Goal: Find specific page/section: Find specific page/section

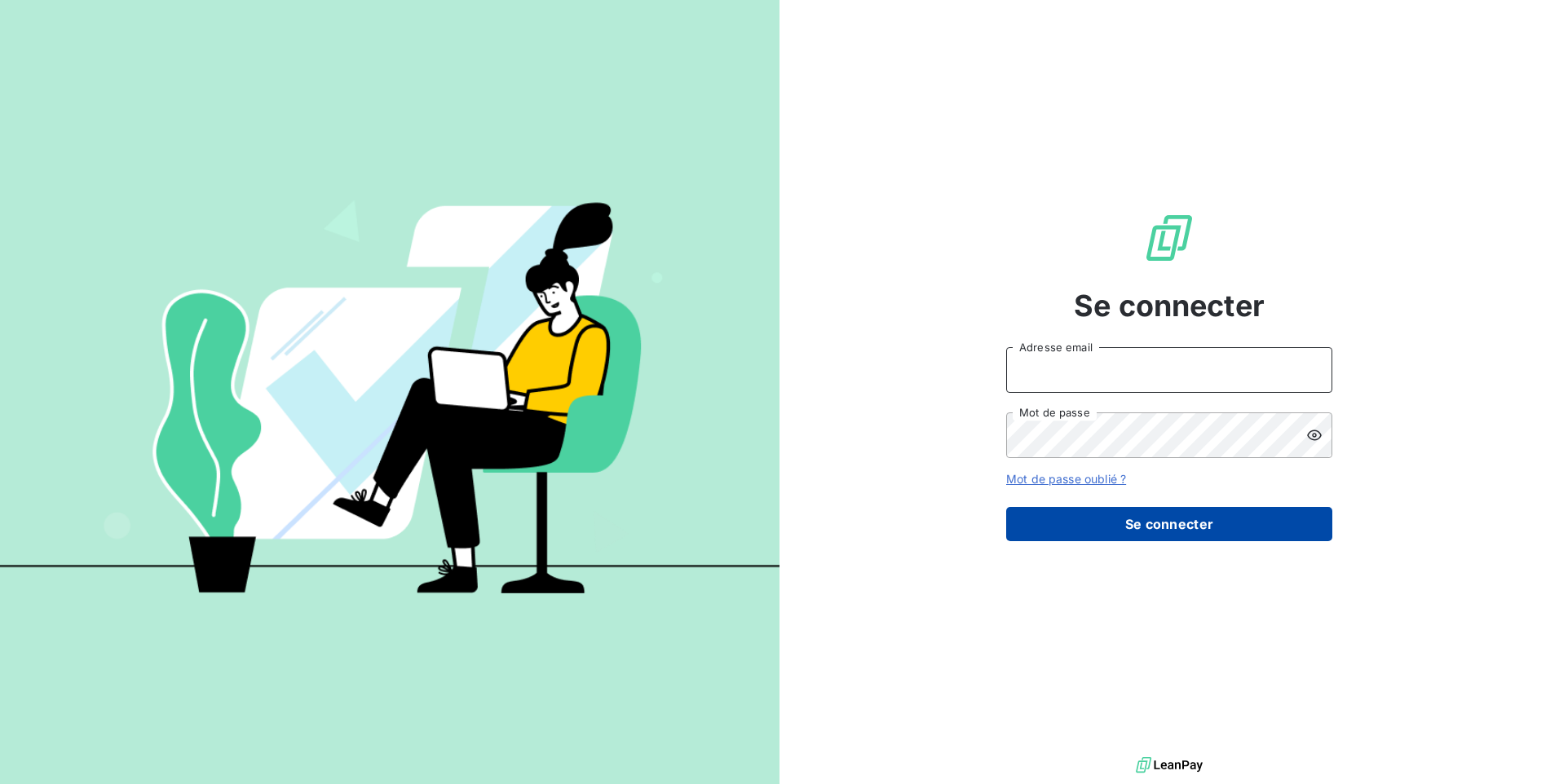
type input "[EMAIL_ADDRESS][DOMAIN_NAME]"
click at [1138, 518] on button "Se connecter" at bounding box center [1169, 524] width 326 height 35
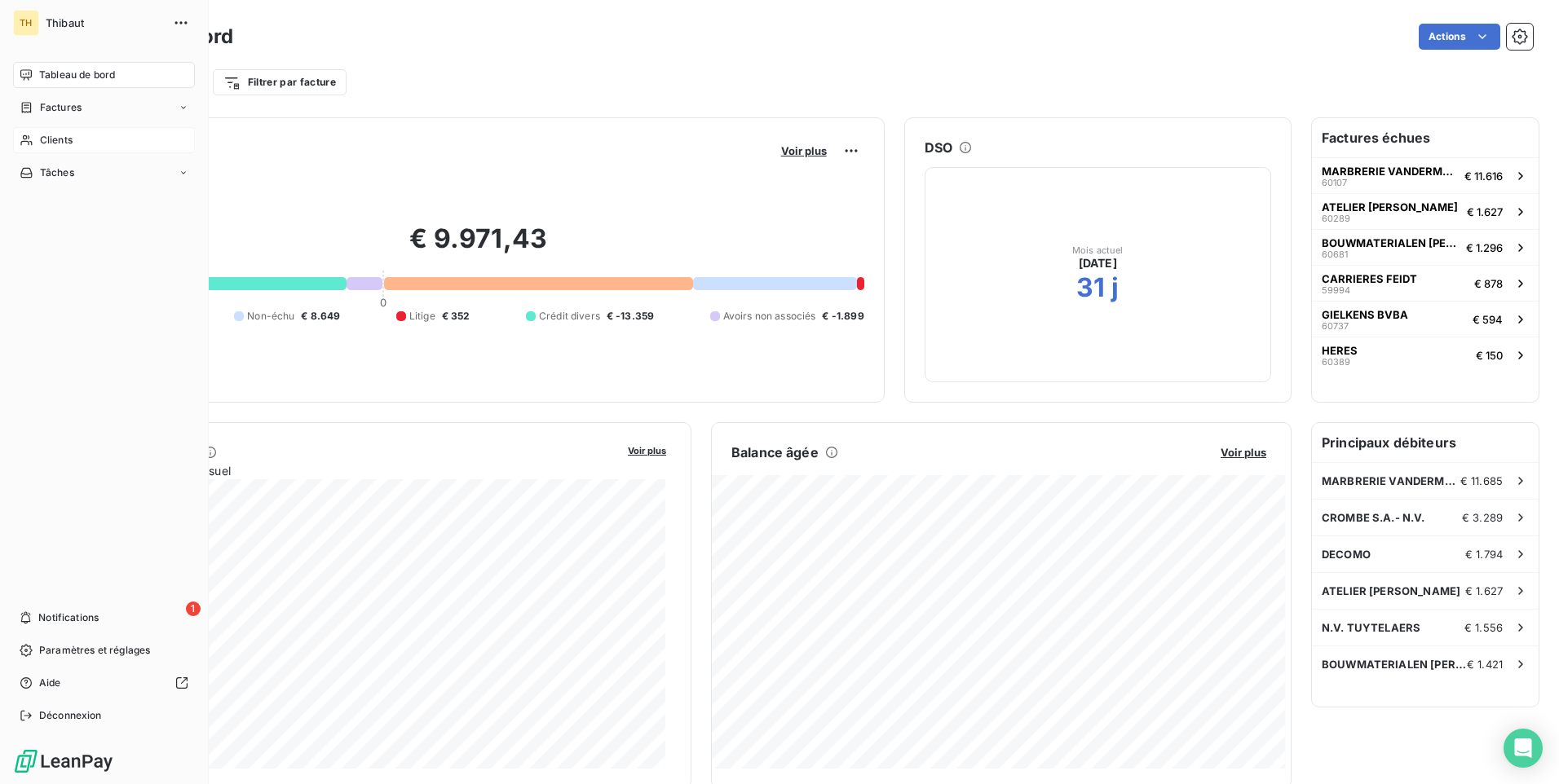
click at [62, 146] on span "Clients" at bounding box center [56, 140] width 33 height 14
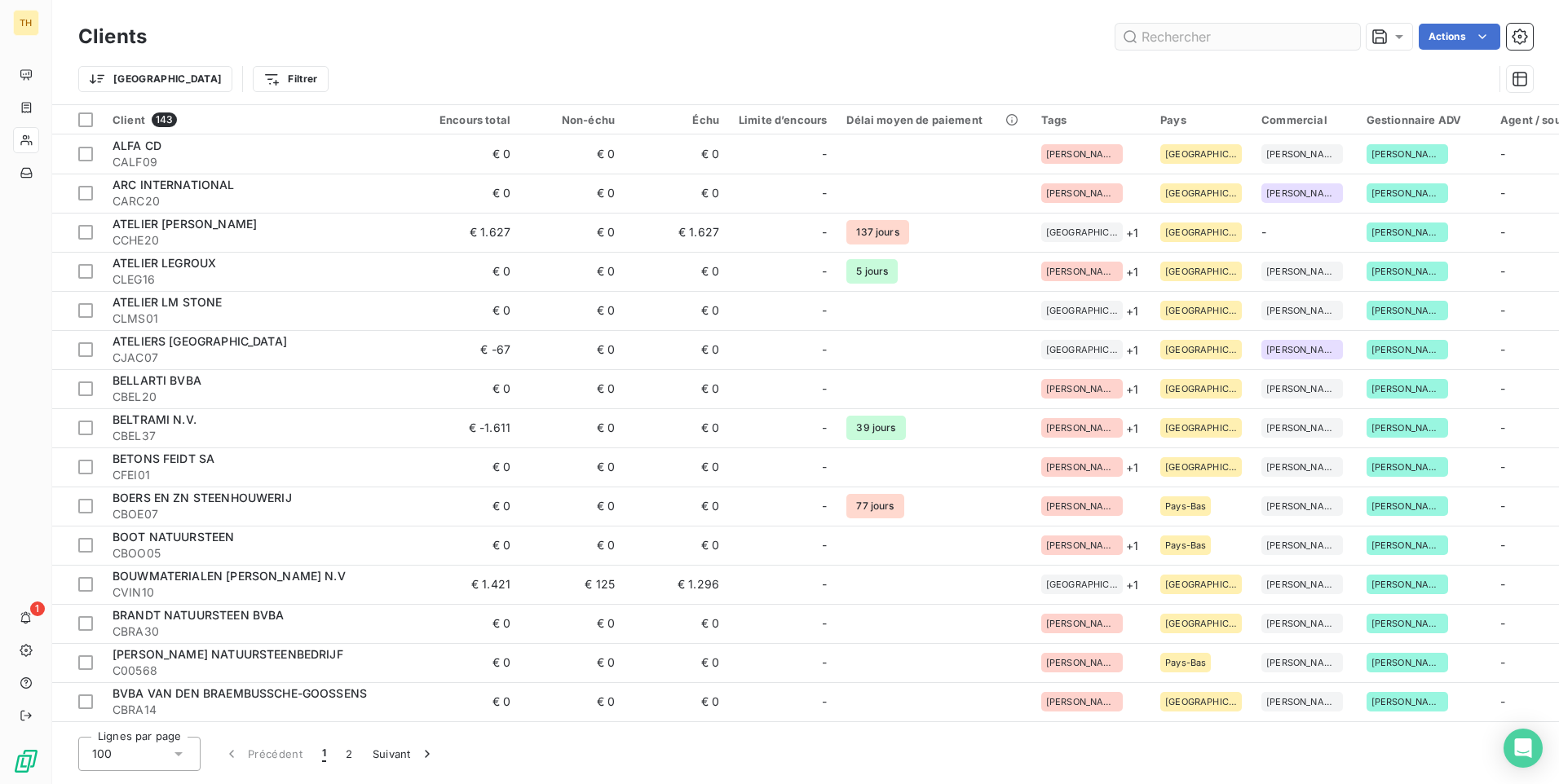
click at [1153, 37] on input "text" at bounding box center [1238, 36] width 245 height 26
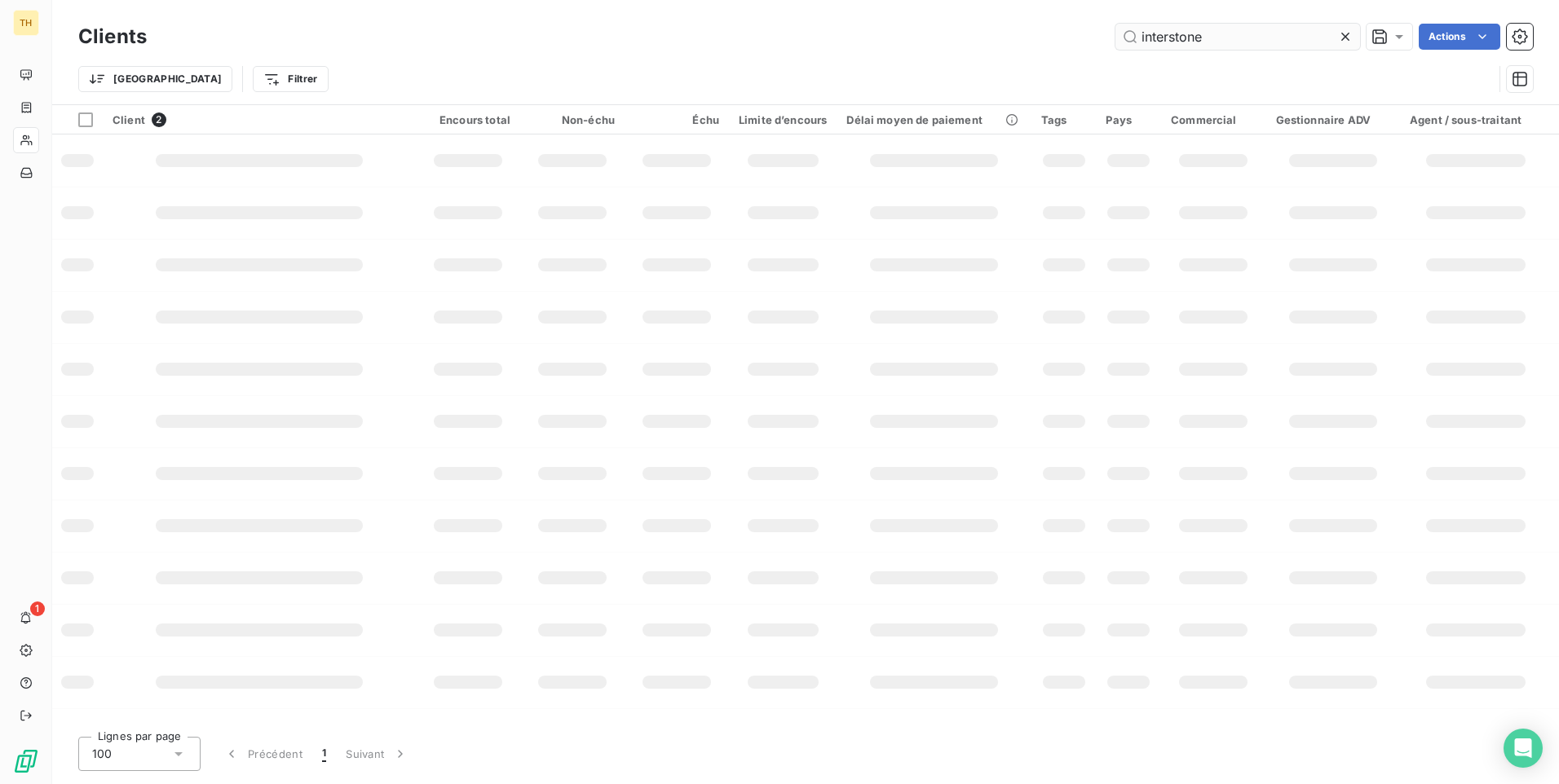
type input "interstone"
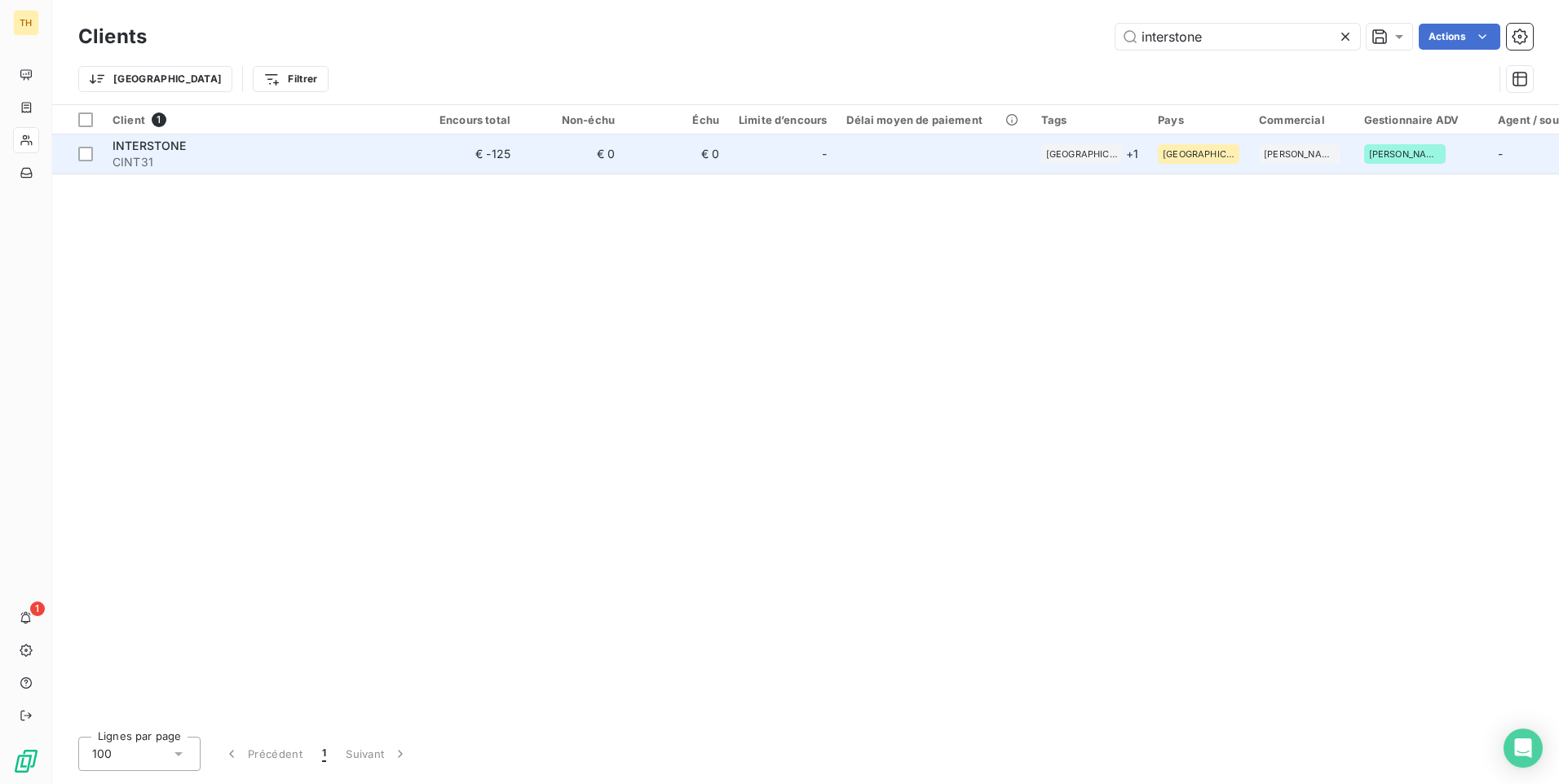
click at [148, 152] on span "INTERSTONE" at bounding box center [149, 145] width 74 height 13
